Goal: Transaction & Acquisition: Purchase product/service

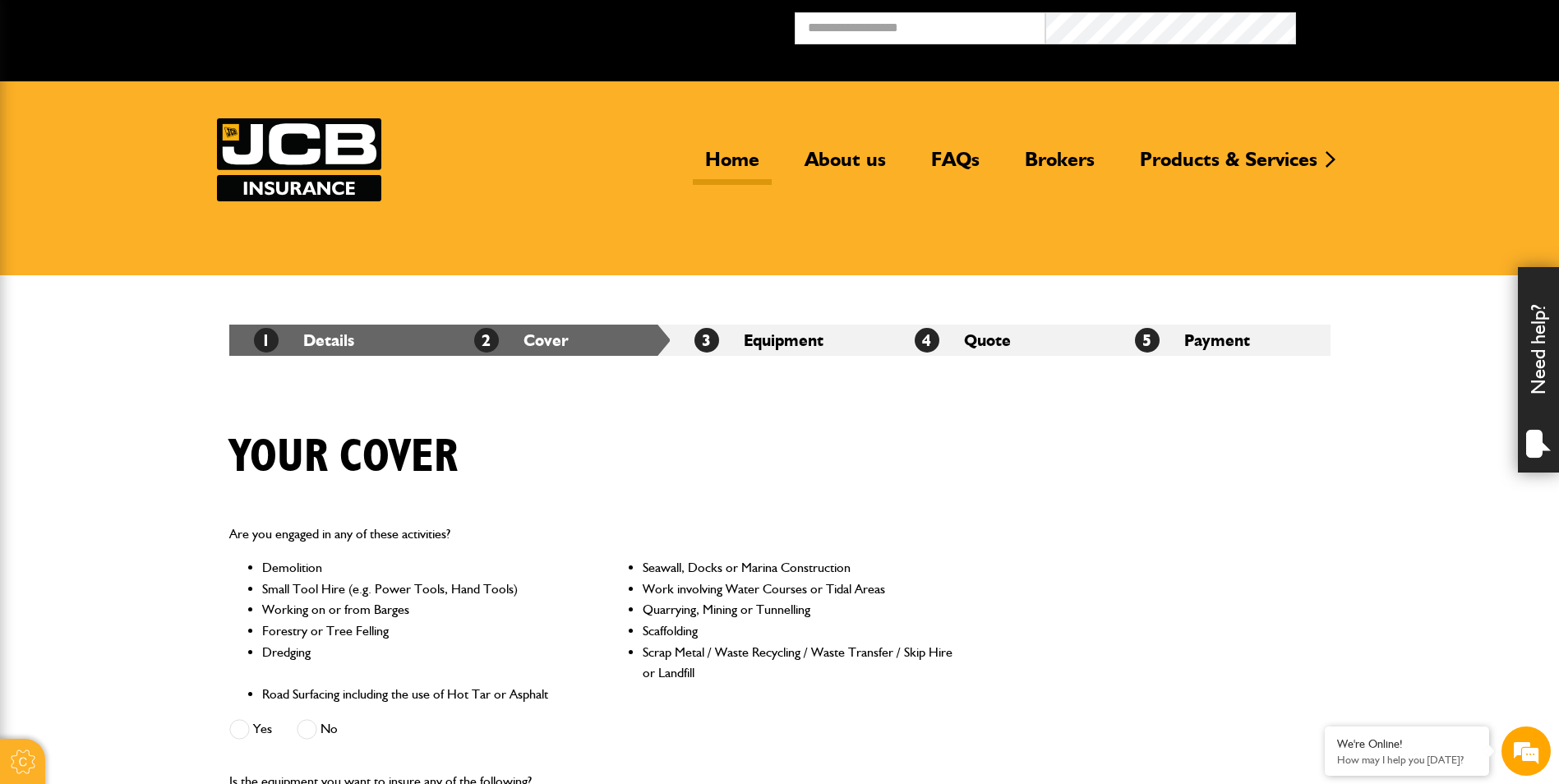
click at [730, 162] on link "Home" at bounding box center [733, 165] width 79 height 38
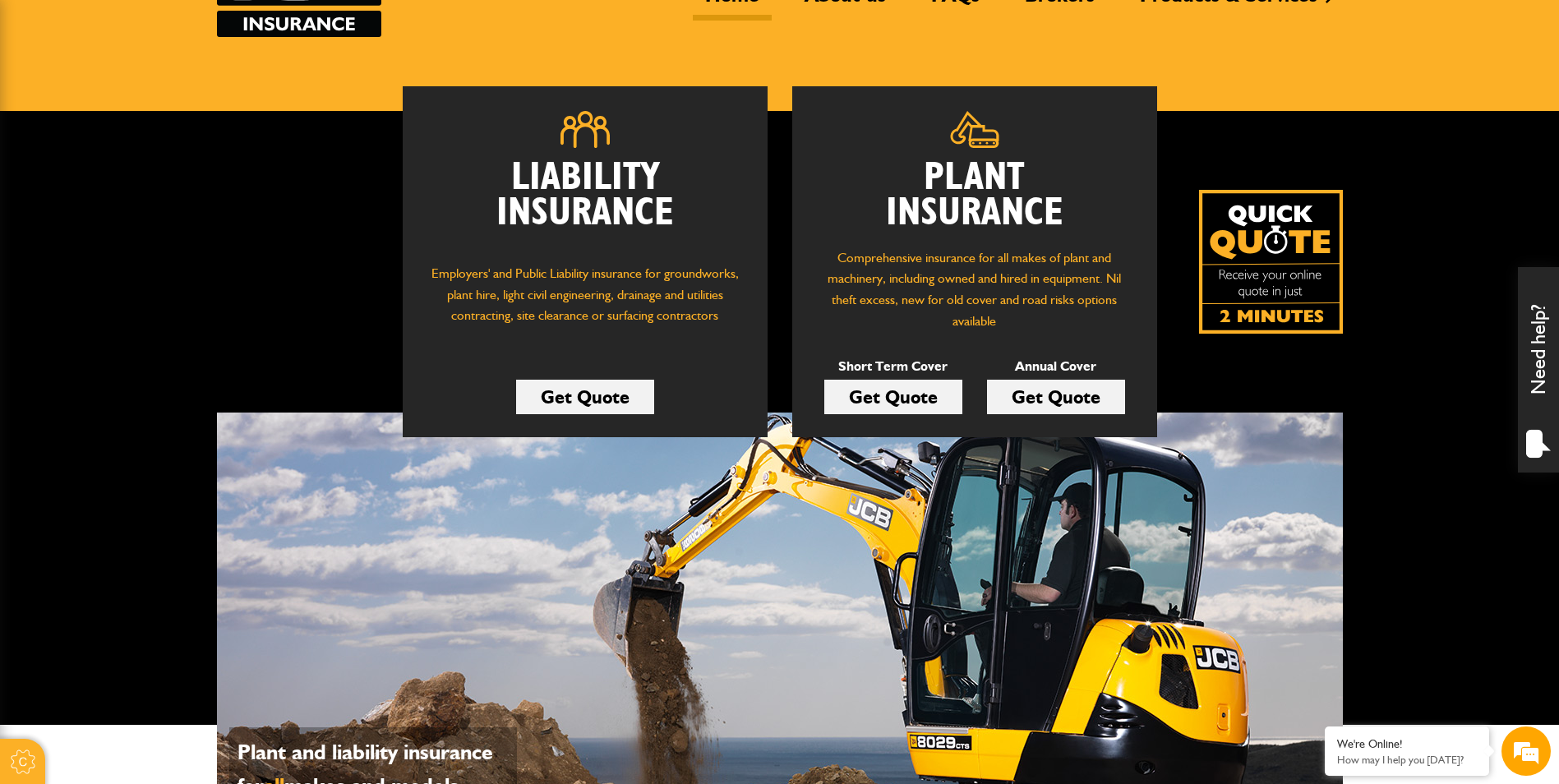
click at [909, 395] on link "Get Quote" at bounding box center [892, 396] width 138 height 34
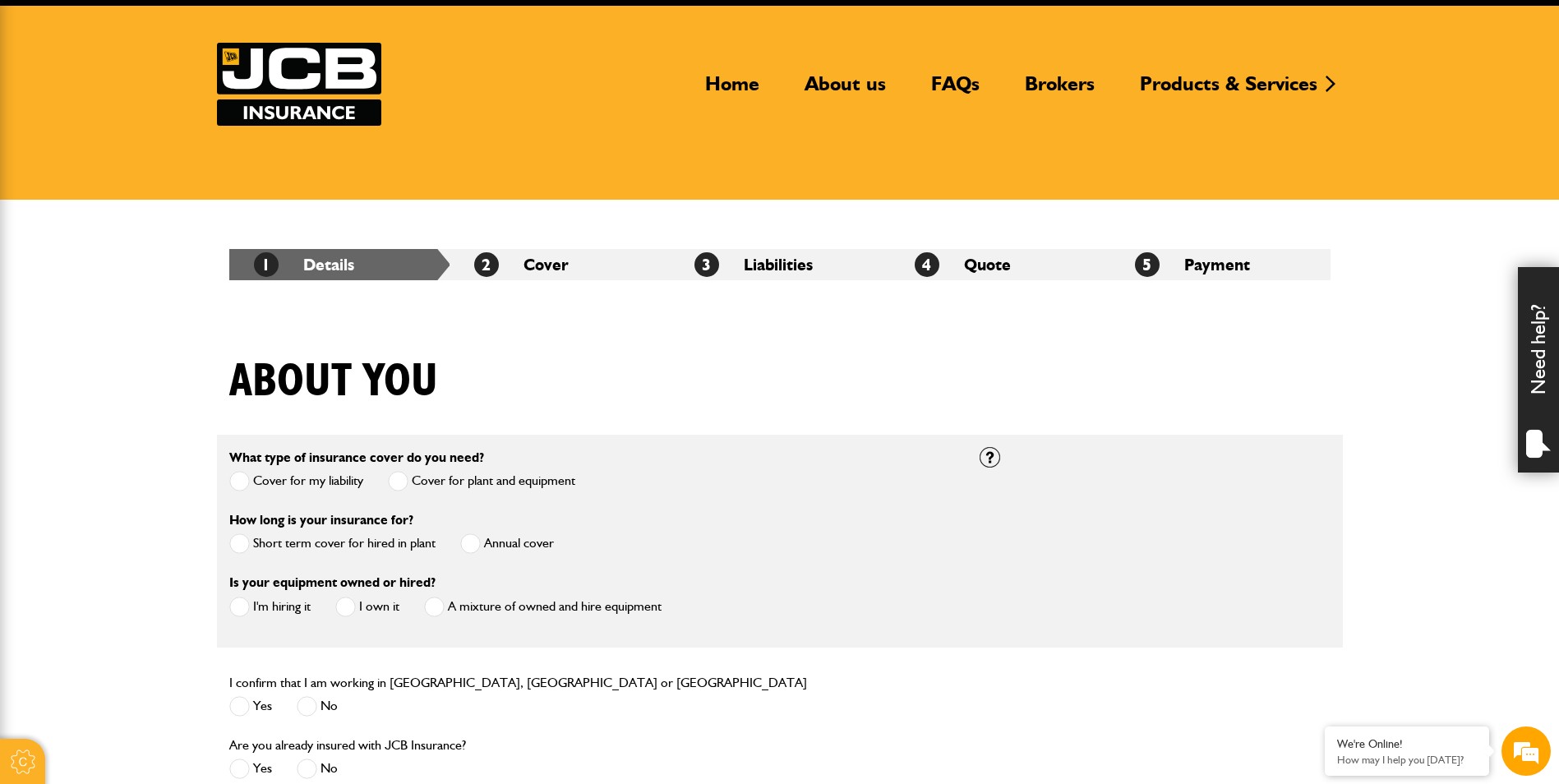
scroll to position [164, 0]
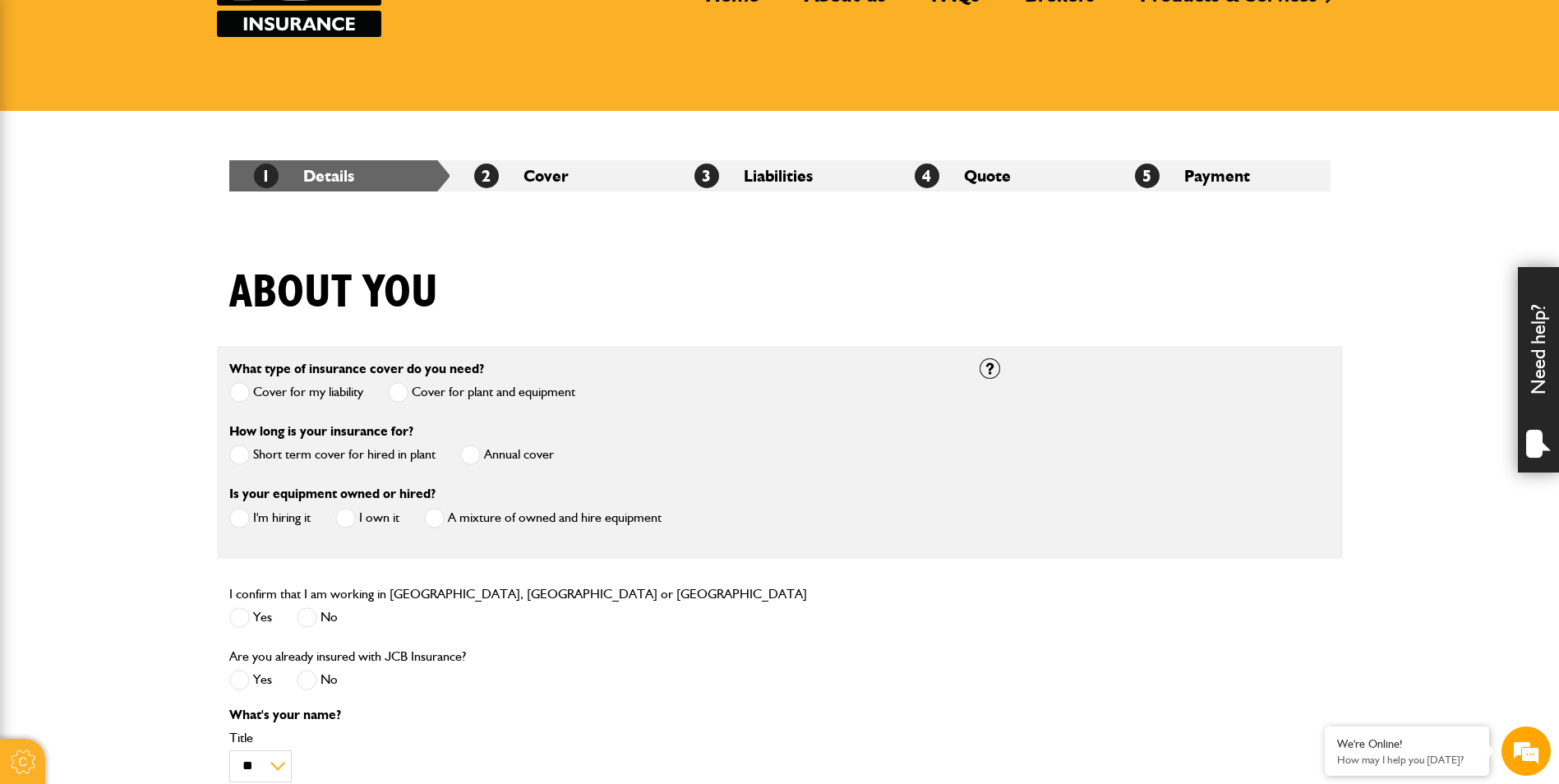
click at [248, 453] on span at bounding box center [239, 454] width 20 height 20
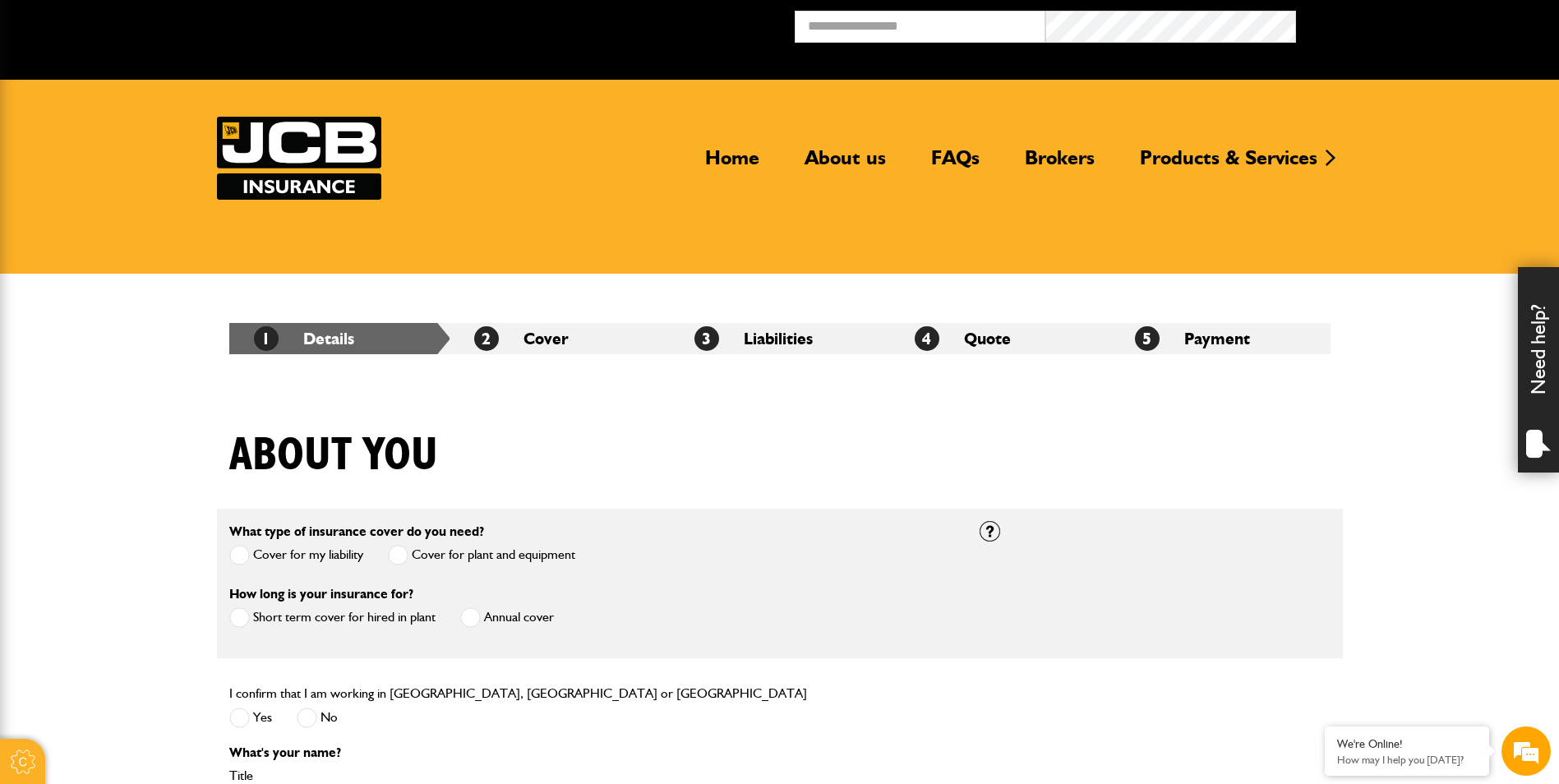
scroll to position [0, 0]
